Goal: Transaction & Acquisition: Download file/media

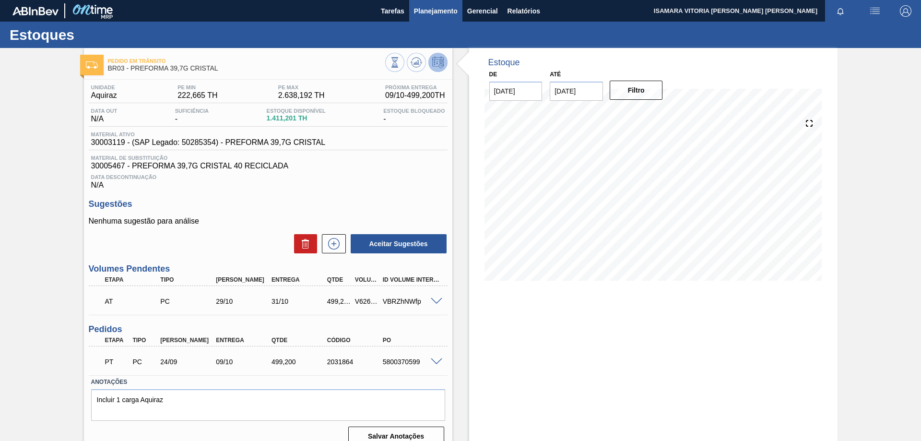
click at [442, 16] on span "Planejamento" at bounding box center [436, 11] width 44 height 12
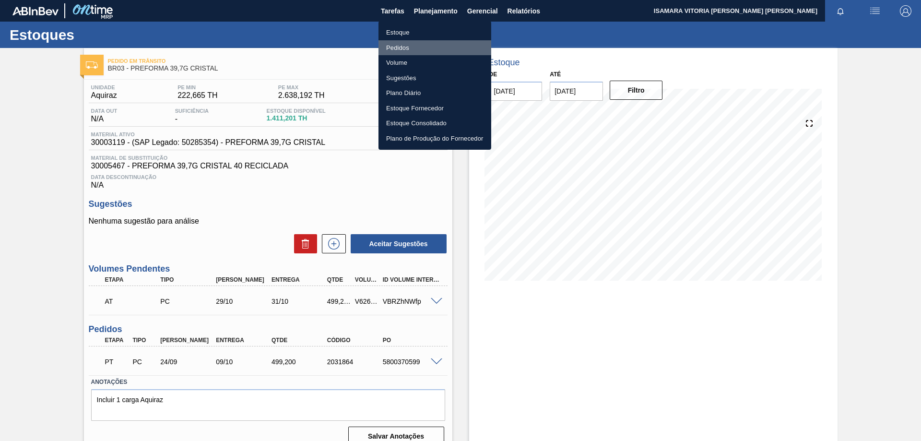
click at [399, 49] on li "Pedidos" at bounding box center [435, 47] width 113 height 15
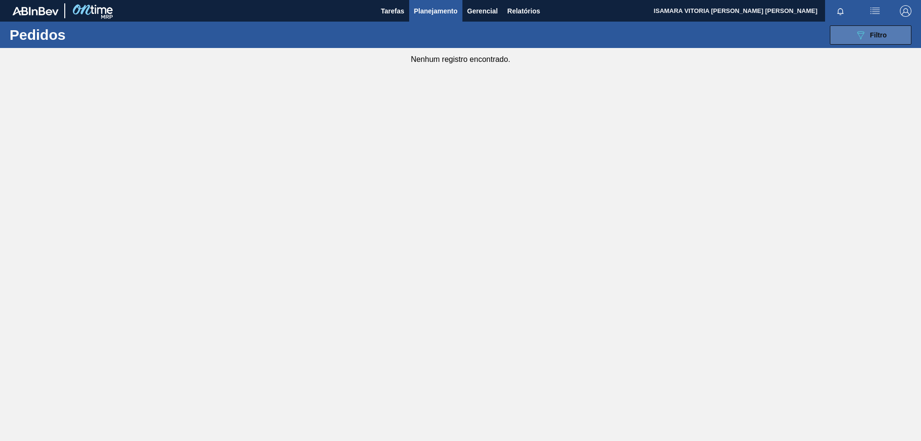
click at [888, 36] on button "089F7B8B-B2A5-4AFE-B5C0-19BA573D28AC Filtro" at bounding box center [871, 34] width 82 height 19
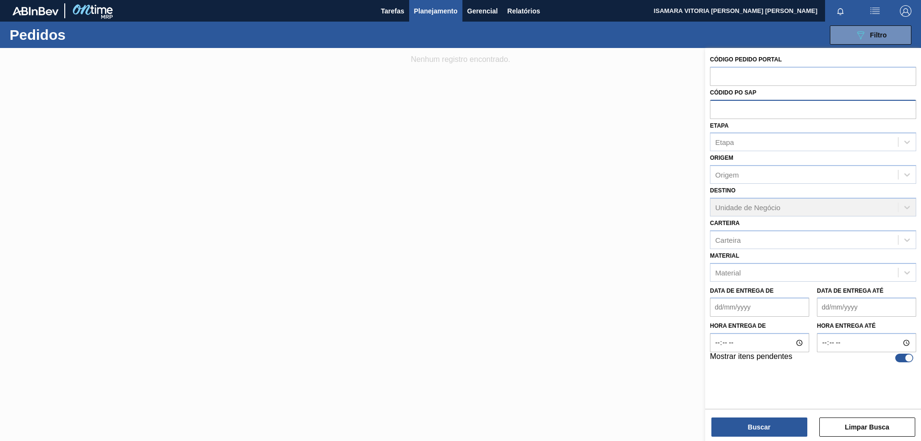
click at [751, 109] on input "text" at bounding box center [813, 109] width 206 height 18
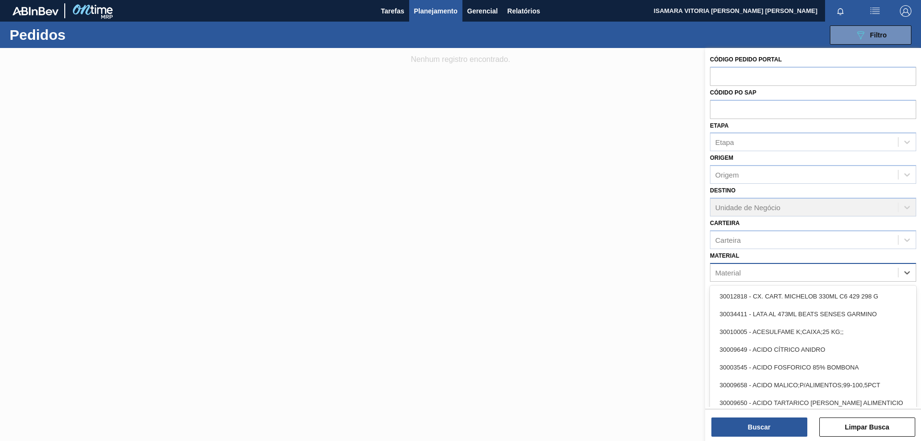
click at [741, 270] on div "Material" at bounding box center [805, 272] width 188 height 14
paste input "30034305"
type input "30034305"
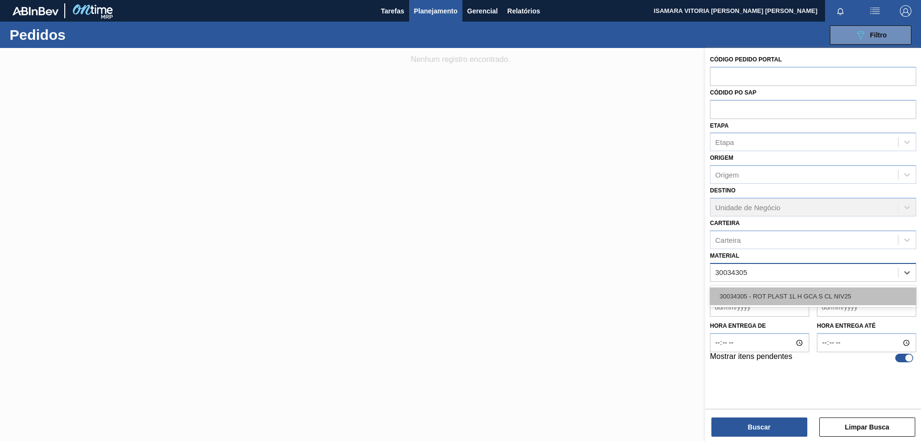
click at [761, 292] on div "30034305 - ROT PLAST 1L H GCA S CL NIV25" at bounding box center [813, 296] width 206 height 18
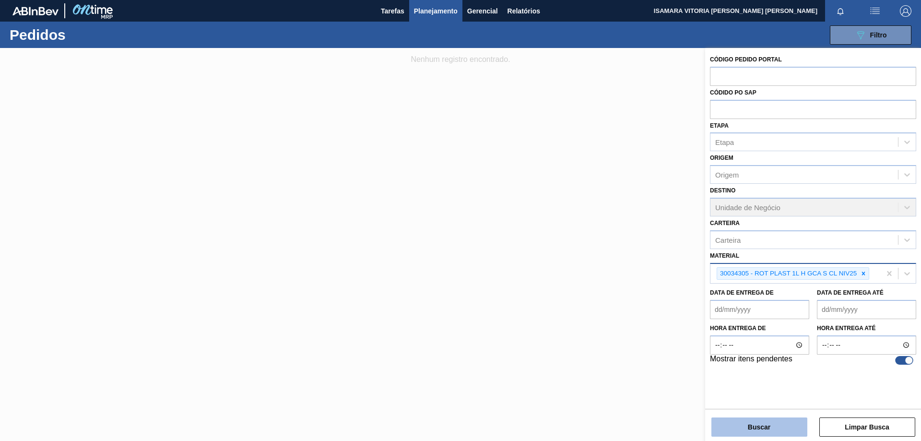
click at [773, 436] on button "Buscar" at bounding box center [760, 426] width 96 height 19
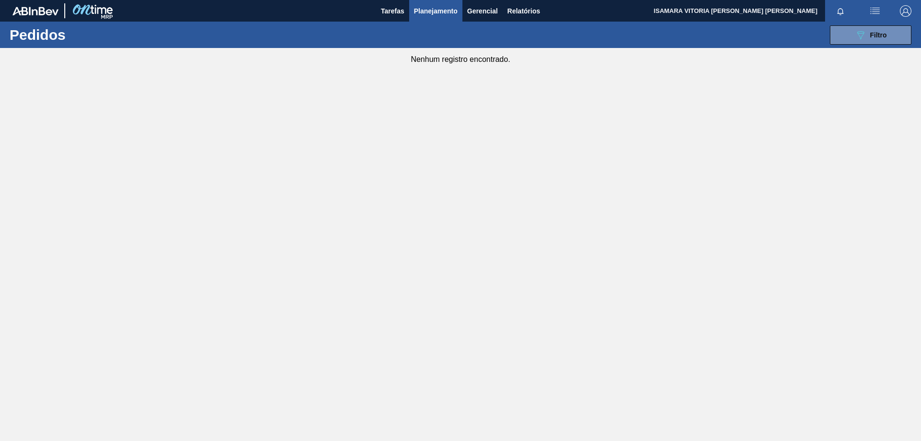
click at [434, 22] on div "089F7B8B-B2A5-4AFE-B5C0-19BA573D28AC Filtro Código Pedido Portal Códido PO SAP …" at bounding box center [534, 35] width 763 height 29
click at [441, 14] on span "Planejamento" at bounding box center [436, 11] width 44 height 12
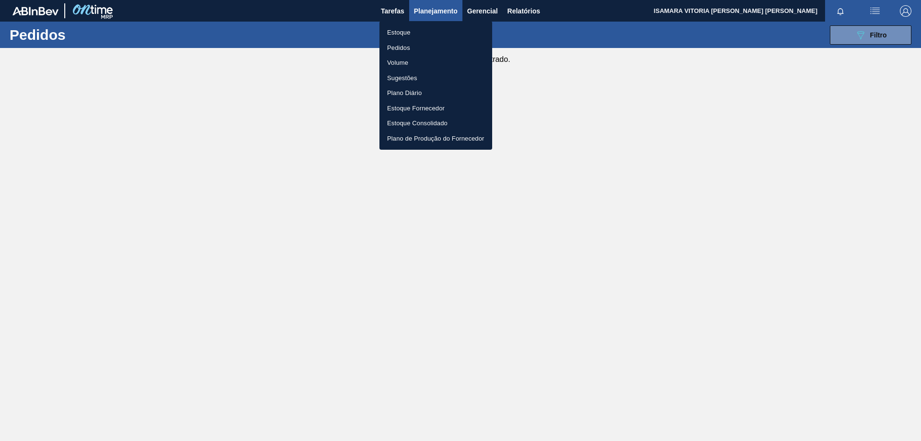
click at [387, 6] on div at bounding box center [460, 220] width 921 height 441
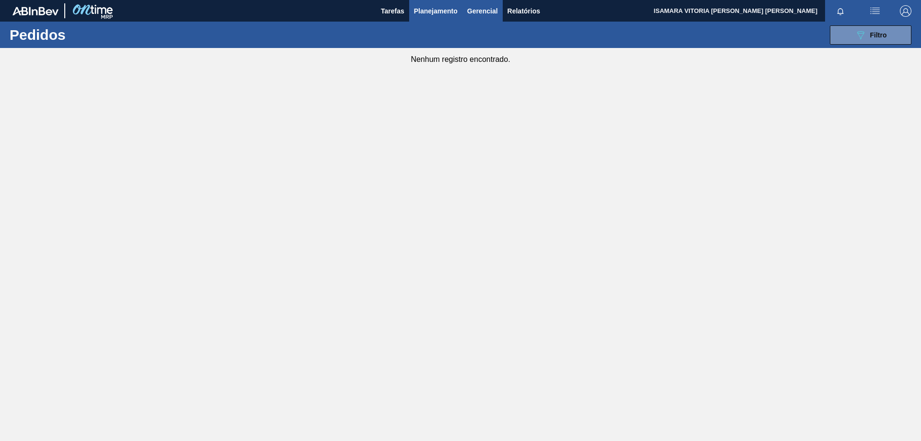
click at [494, 5] on span "Gerencial" at bounding box center [482, 11] width 31 height 12
click at [438, 17] on div at bounding box center [460, 220] width 921 height 441
click at [394, 16] on span "Tarefas" at bounding box center [393, 11] width 24 height 12
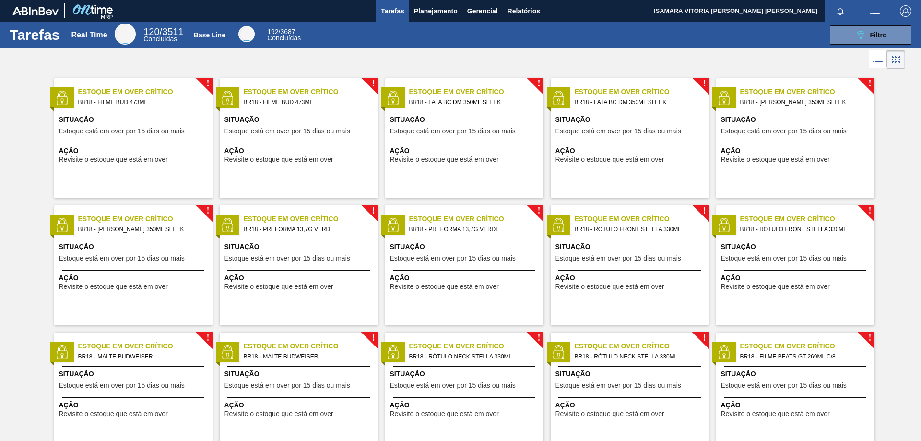
click at [389, 20] on button "Tarefas" at bounding box center [392, 11] width 33 height 22
click at [880, 36] on span "Filtro" at bounding box center [878, 35] width 17 height 8
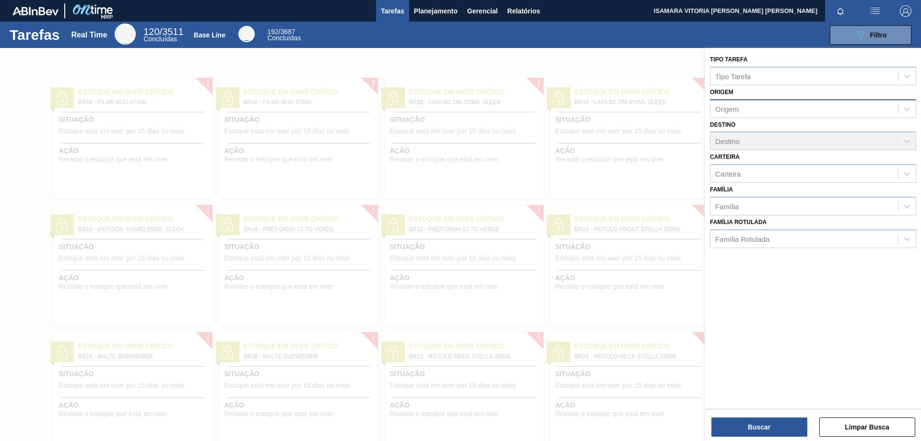
click at [748, 105] on div "Origem" at bounding box center [805, 109] width 188 height 14
click at [687, 165] on div at bounding box center [460, 268] width 921 height 441
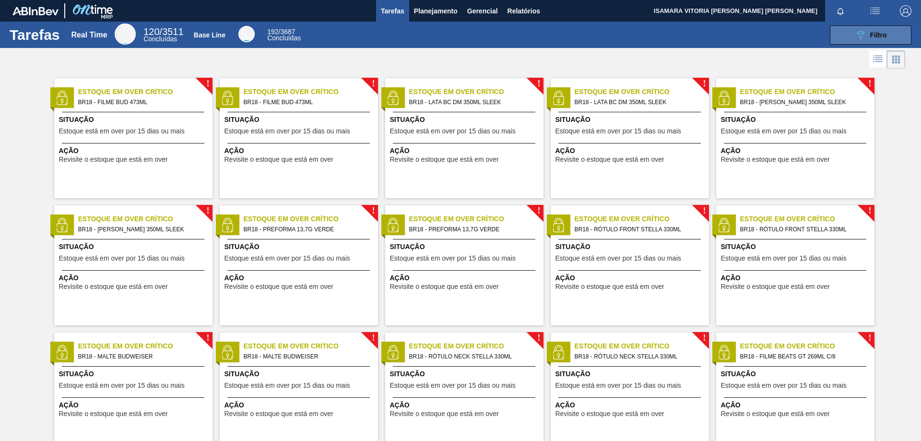
click at [869, 41] on button "089F7B8B-B2A5-4AFE-B5C0-19BA573D28AC Filtro" at bounding box center [871, 34] width 82 height 19
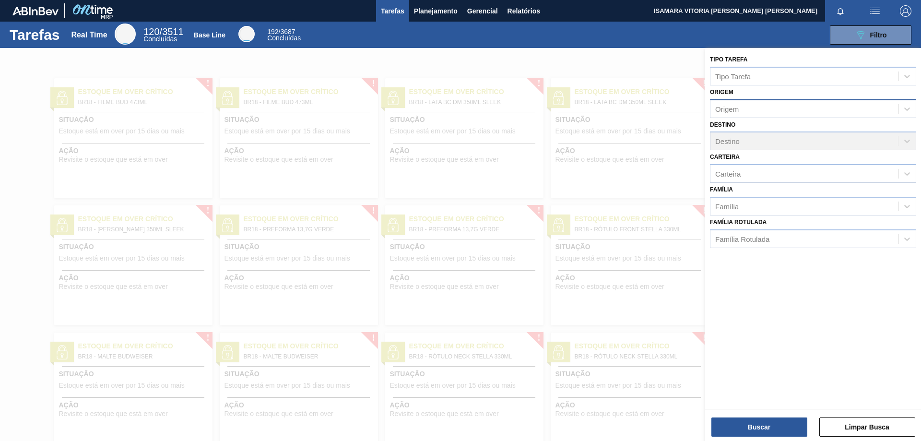
click at [757, 112] on div "Origem" at bounding box center [805, 109] width 188 height 14
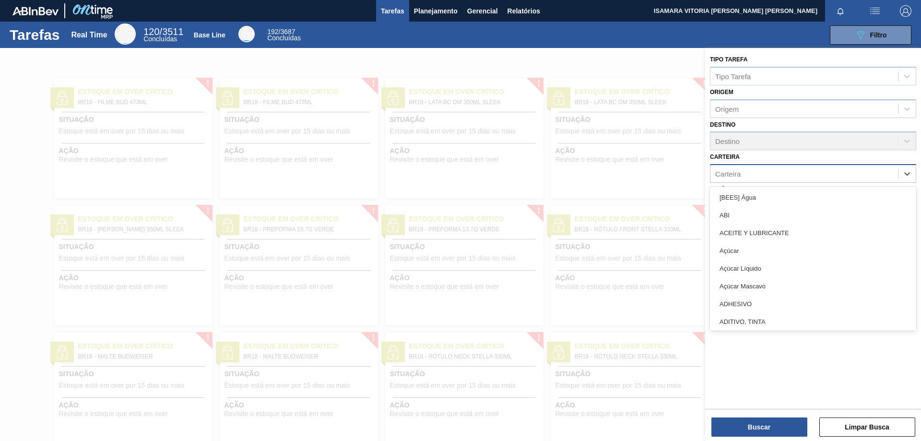
click at [775, 182] on div "Carteira" at bounding box center [813, 173] width 206 height 19
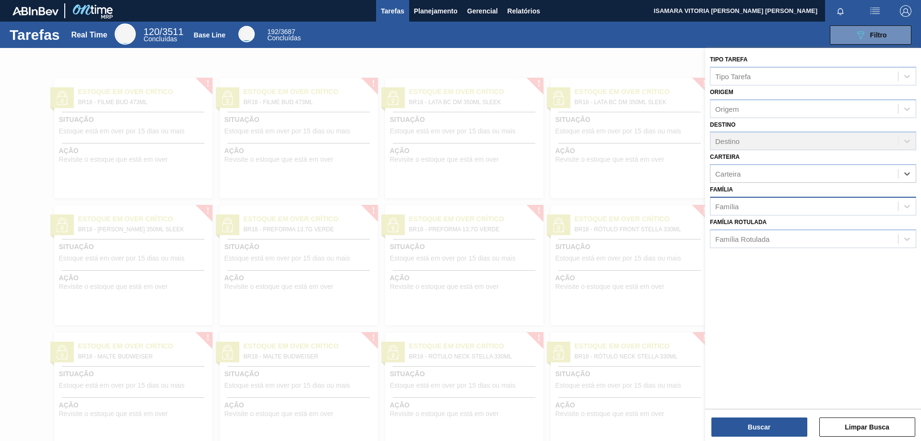
click at [780, 211] on div "Família" at bounding box center [805, 206] width 188 height 14
click at [774, 252] on div "Tipo Tarefa Tipo Tarefa Origem Origem Destino Destino Carteira Carteira Família…" at bounding box center [813, 150] width 216 height 205
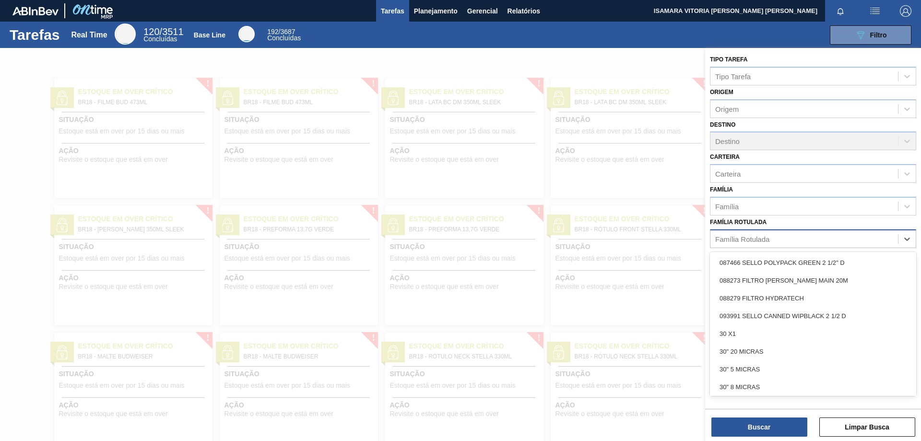
click at [787, 243] on div "Família Rotulada" at bounding box center [805, 239] width 188 height 14
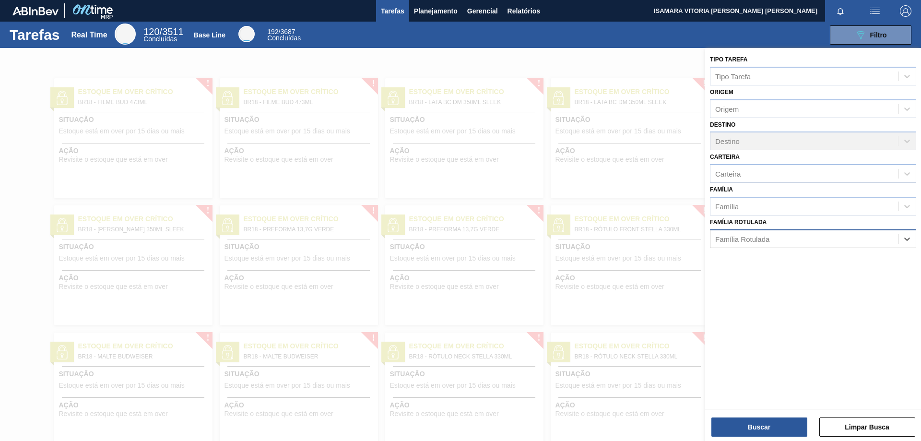
click at [798, 237] on div "Família Rotulada" at bounding box center [805, 239] width 188 height 14
click at [190, 212] on div at bounding box center [460, 268] width 921 height 441
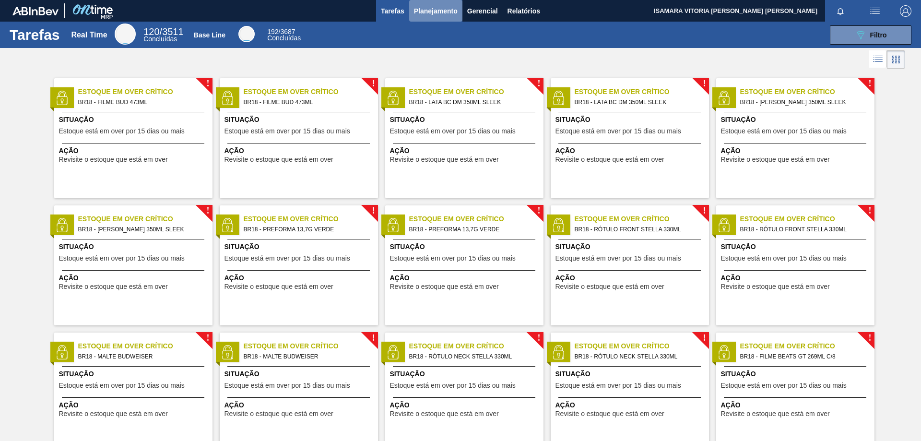
click at [422, 14] on span "Planejamento" at bounding box center [436, 11] width 44 height 12
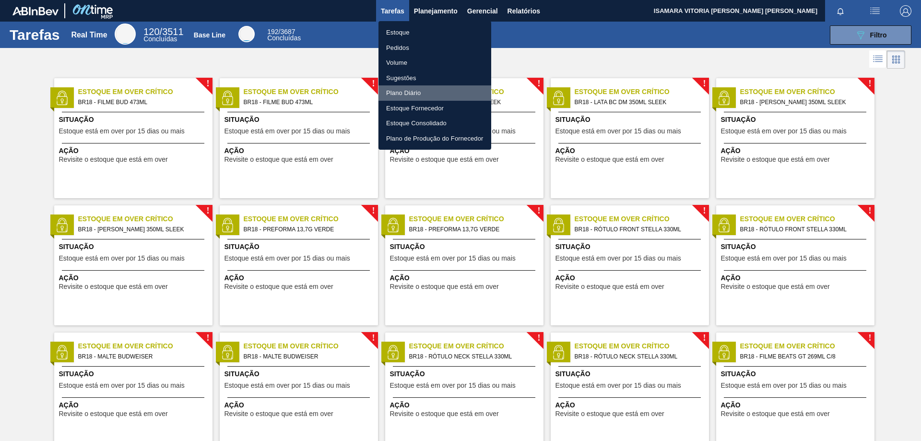
click at [405, 93] on li "Plano Diário" at bounding box center [435, 92] width 113 height 15
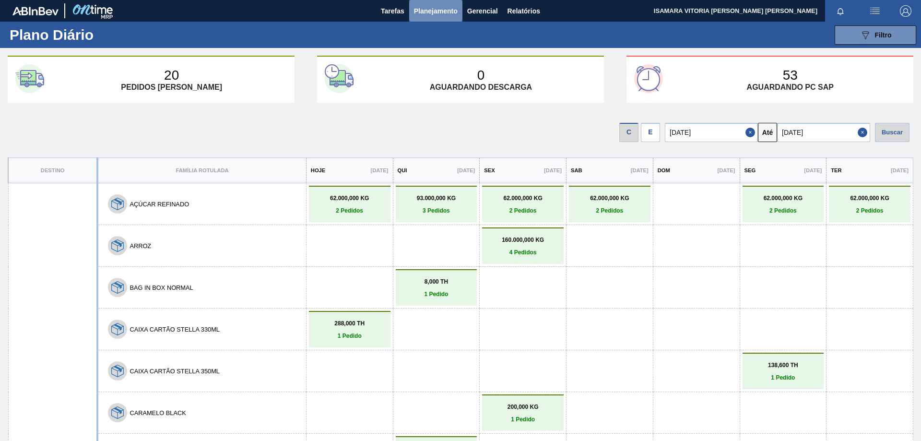
click at [448, 15] on span "Planejamento" at bounding box center [436, 11] width 44 height 12
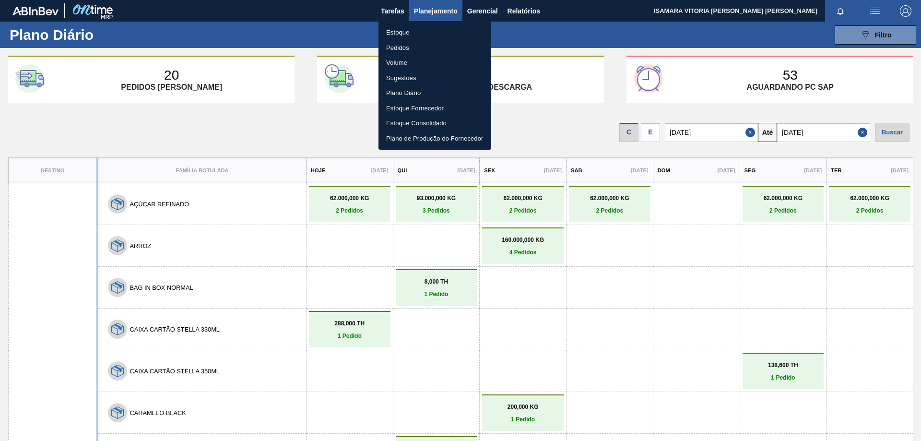
click at [334, 113] on div at bounding box center [460, 220] width 921 height 441
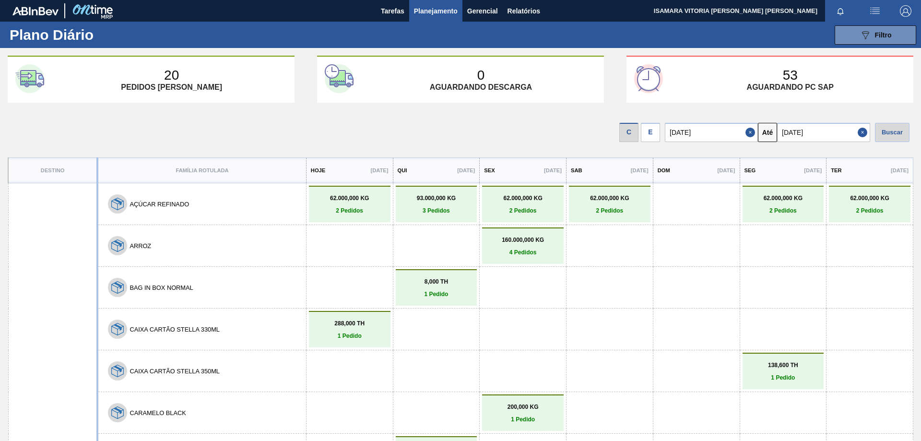
click at [214, 92] on div "20 Pedidos em trânsito" at bounding box center [151, 79] width 287 height 47
click at [201, 83] on p "Pedidos em trânsito" at bounding box center [171, 87] width 101 height 9
click at [527, 126] on div "C E 01/10/2025 Até 07/10/2025 Buscar" at bounding box center [460, 129] width 921 height 39
click at [720, 74] on div "53 Aguardando PC SAP" at bounding box center [790, 80] width 231 height 24
click at [442, 15] on span "Planejamento" at bounding box center [436, 11] width 44 height 12
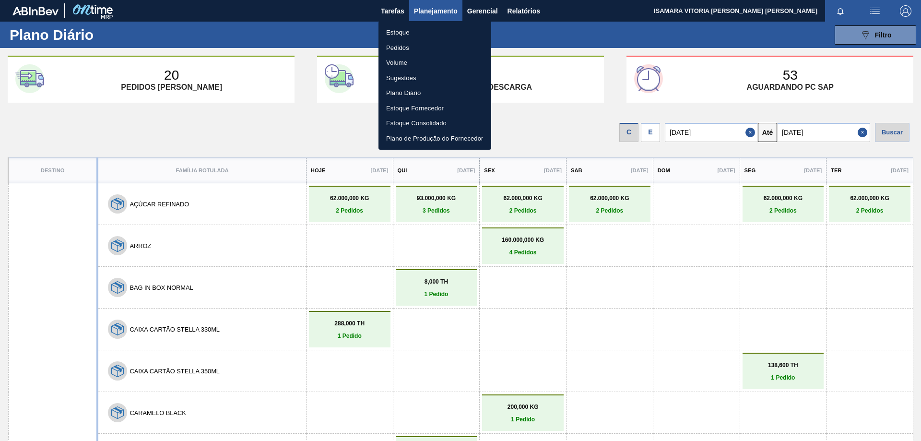
click at [397, 45] on li "Pedidos" at bounding box center [435, 47] width 113 height 15
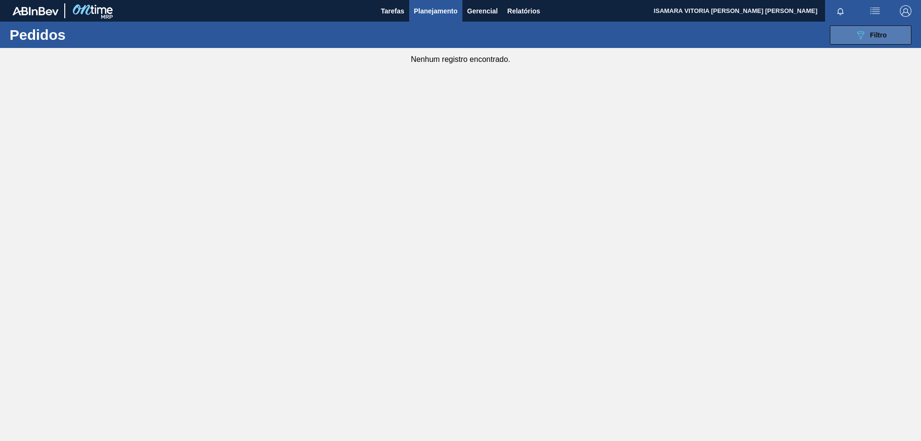
click at [855, 35] on icon "089F7B8B-B2A5-4AFE-B5C0-19BA573D28AC" at bounding box center [861, 35] width 12 height 12
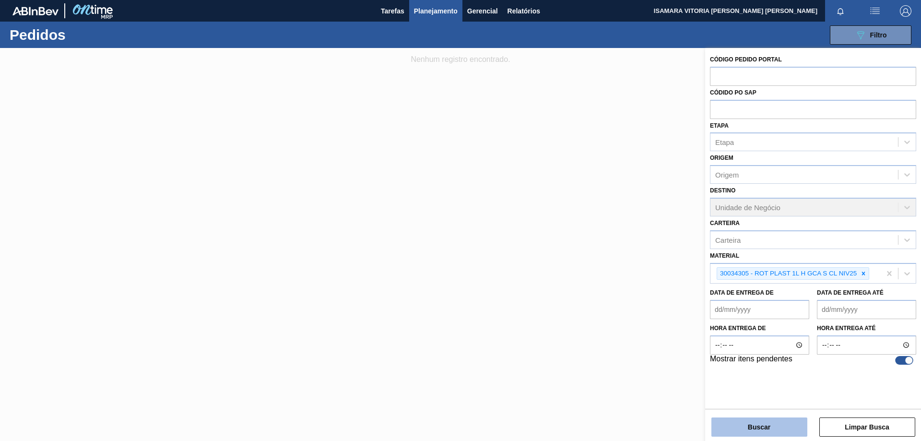
click at [781, 425] on button "Buscar" at bounding box center [760, 426] width 96 height 19
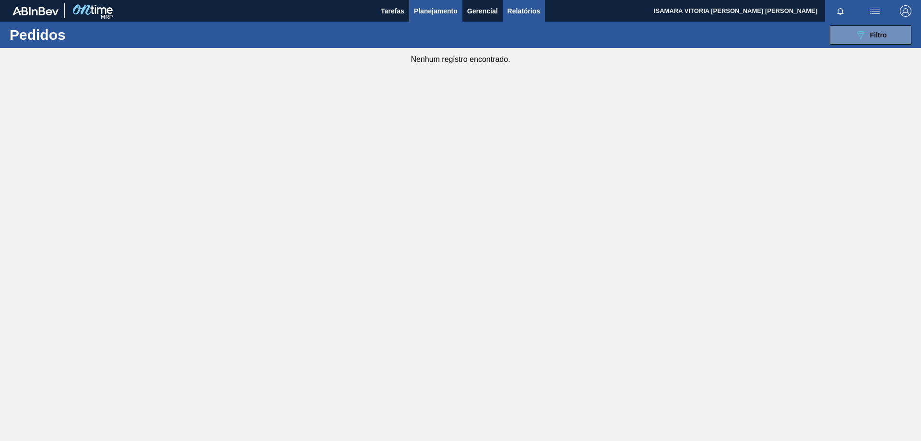
click at [521, 14] on span "Relatórios" at bounding box center [524, 11] width 33 height 12
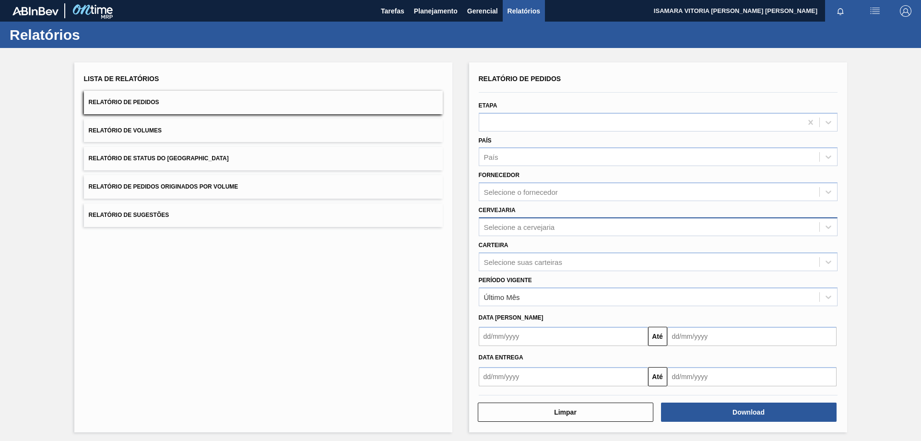
click at [531, 228] on div "Selecione a cervejaria" at bounding box center [519, 227] width 71 height 8
click at [534, 239] on div "Carteira Selecione suas carteiras" at bounding box center [658, 254] width 359 height 33
click at [538, 246] on div "Carteira Selecione suas carteiras" at bounding box center [658, 254] width 359 height 33
click at [548, 229] on div "Selecione a cervejaria" at bounding box center [519, 227] width 71 height 8
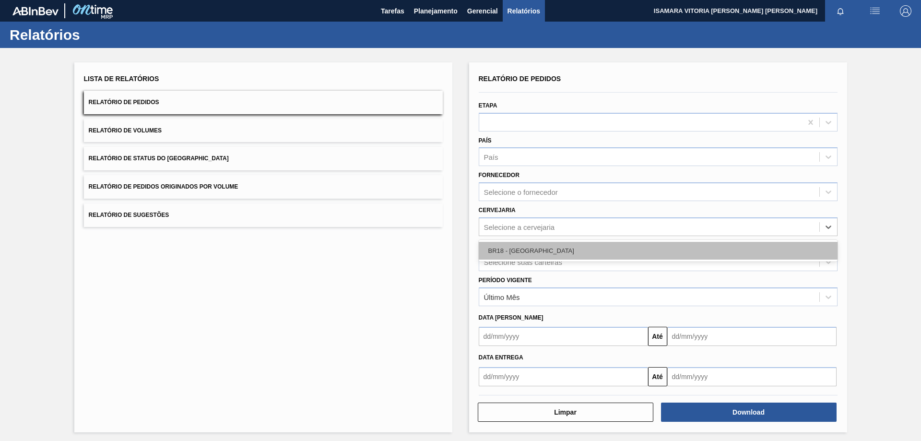
click at [542, 253] on div "BR18 - Pernambuco" at bounding box center [658, 251] width 359 height 18
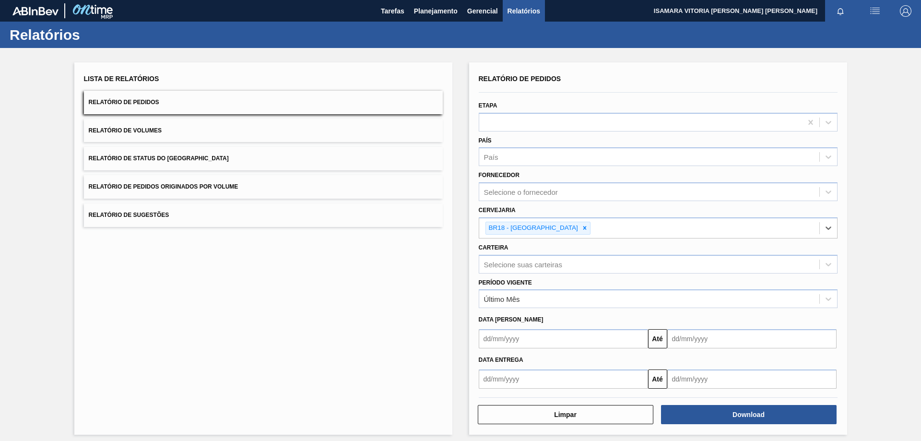
click at [554, 379] on input "text" at bounding box center [563, 378] width 169 height 19
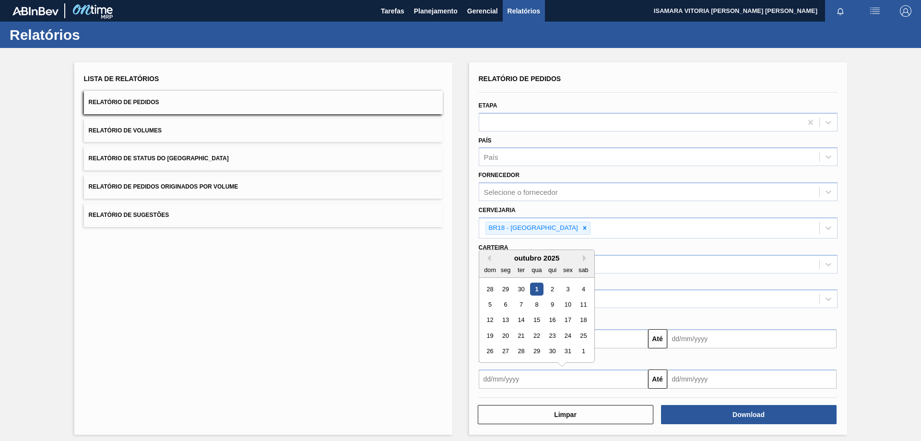
click at [538, 287] on div "1" at bounding box center [536, 289] width 13 height 13
type input "01/10/2025"
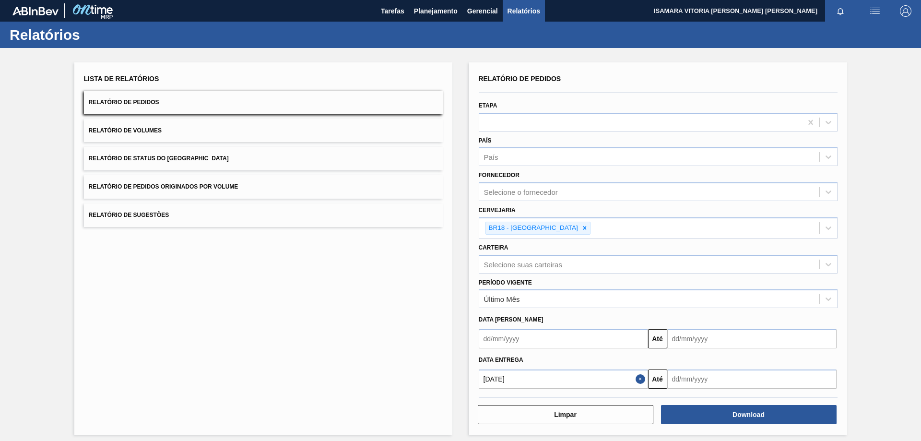
click at [713, 382] on input "text" at bounding box center [751, 378] width 169 height 19
click at [757, 353] on div "31" at bounding box center [756, 351] width 13 height 13
type input "31/10/2025"
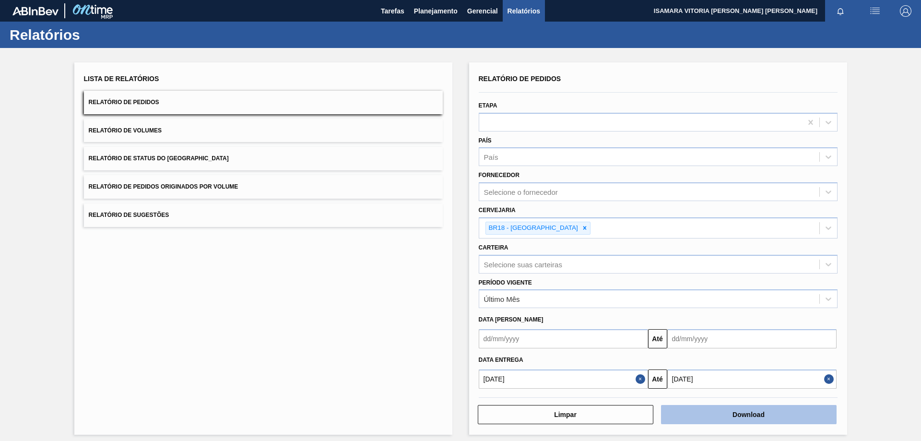
click at [724, 414] on button "Download" at bounding box center [749, 414] width 176 height 19
